Goal: Navigation & Orientation: Find specific page/section

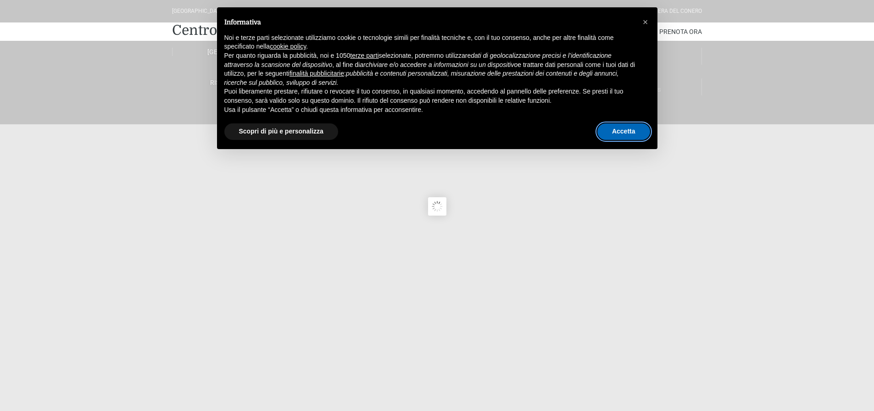
click at [618, 134] on button "Accetta" at bounding box center [623, 131] width 53 height 17
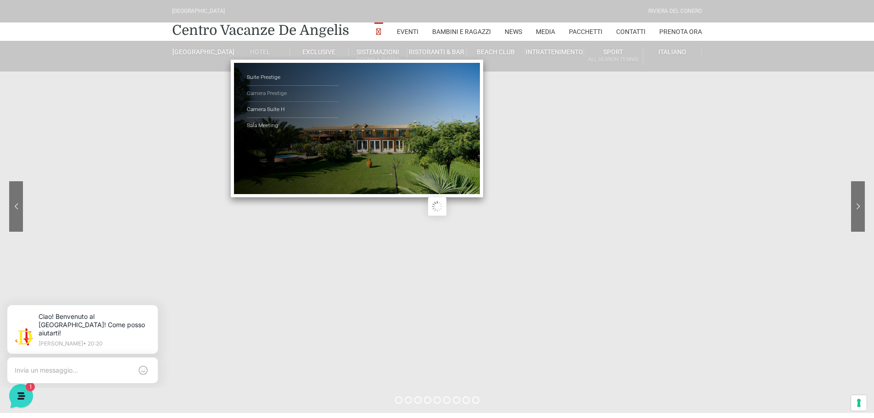
click at [279, 95] on link "Camera Prestige" at bounding box center [293, 94] width 92 height 16
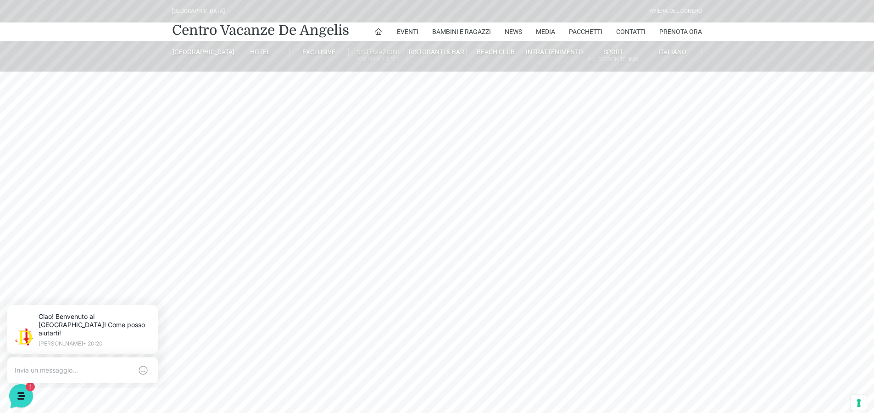
click at [381, 56] on small "Rooms & Suites" at bounding box center [378, 59] width 58 height 9
